Goal: Find contact information: Find contact information

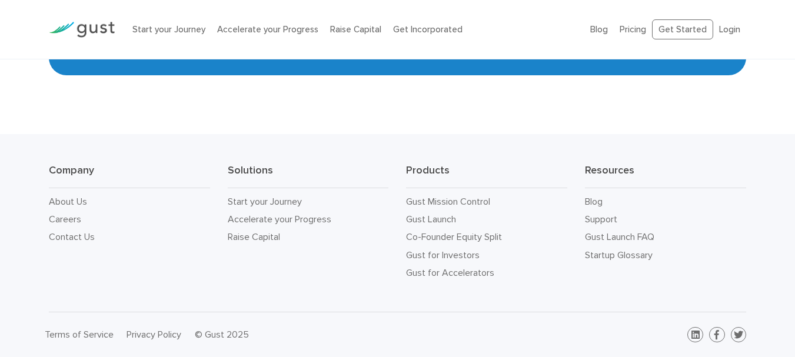
scroll to position [5322, 0]
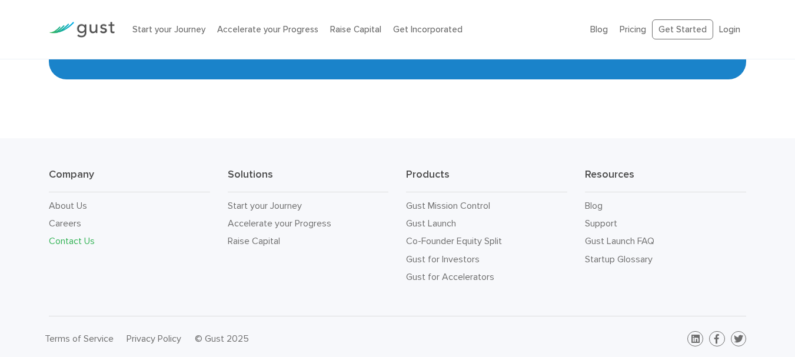
click at [78, 235] on link "Contact Us" at bounding box center [72, 240] width 46 height 11
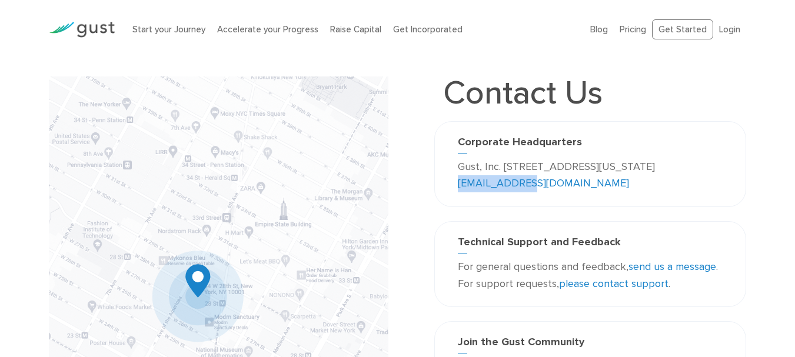
drag, startPoint x: 583, startPoint y: 182, endPoint x: 512, endPoint y: 189, distance: 71.6
click at [512, 189] on p "Gust, Inc. 188 Grand Street Second Floor New York, NY 10013 USA info@gust.com" at bounding box center [590, 176] width 265 height 34
copy link "info@gust.com"
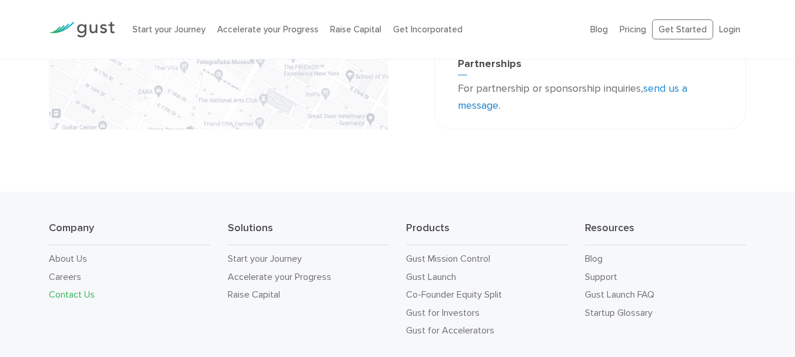
scroll to position [453, 0]
